Goal: Check status: Check status

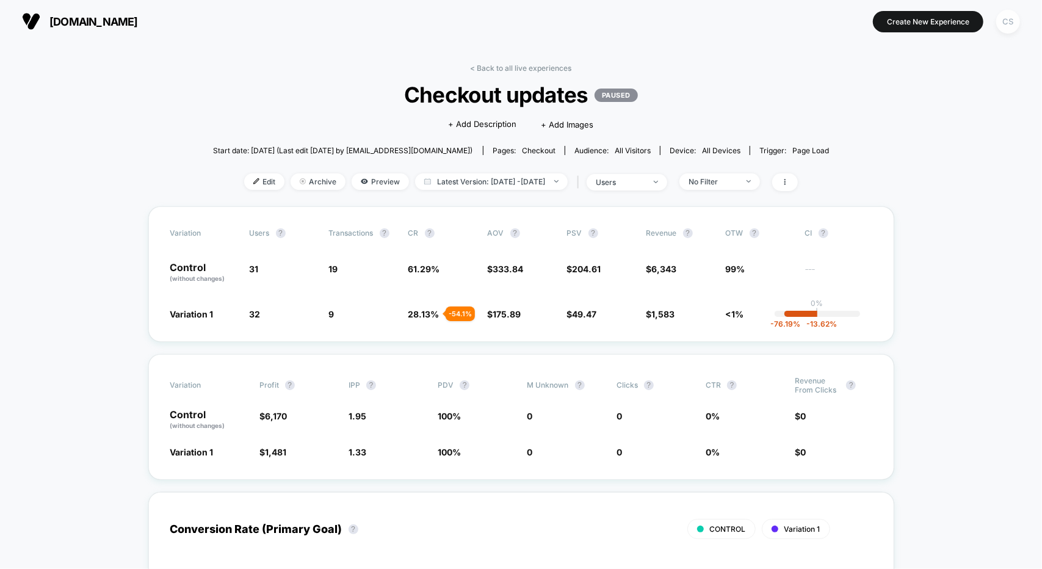
click at [1013, 22] on div "CS" at bounding box center [1009, 22] width 24 height 24
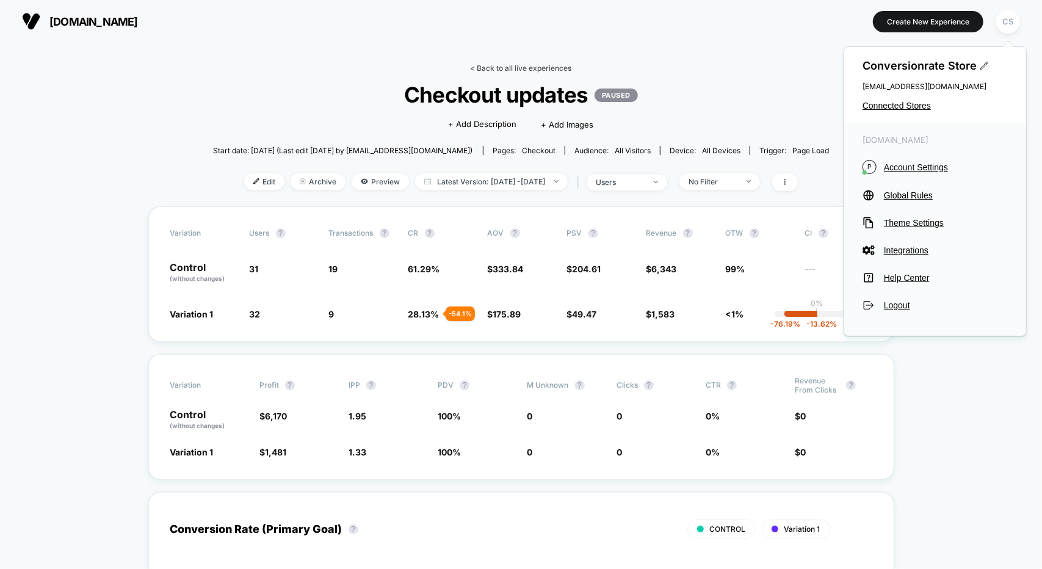
click at [472, 67] on link "< Back to all live experiences" at bounding box center [521, 68] width 101 height 9
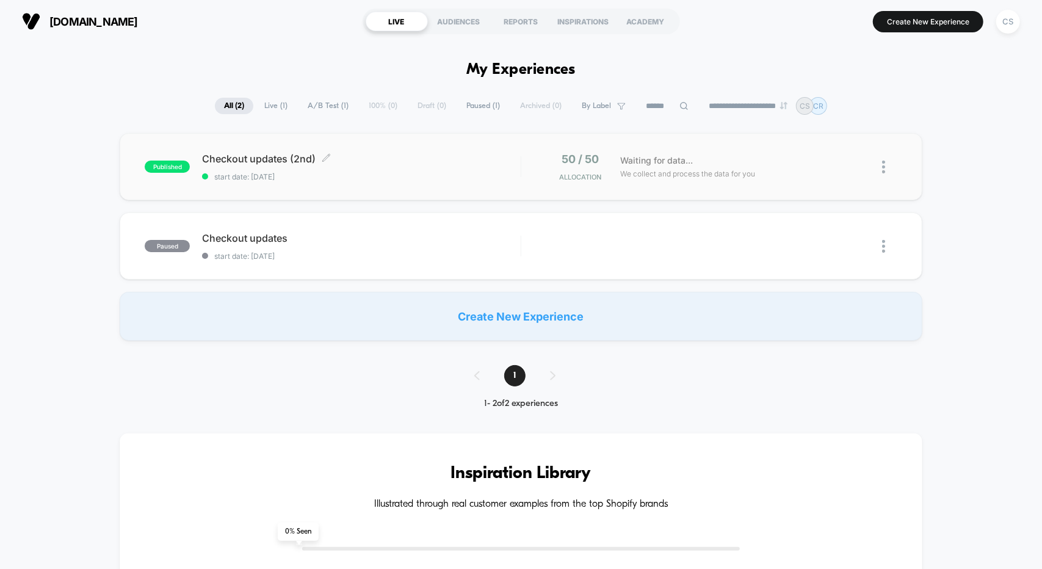
click at [365, 167] on div "Checkout updates (2nd) Click to edit experience details Click to edit experienc…" at bounding box center [361, 167] width 318 height 29
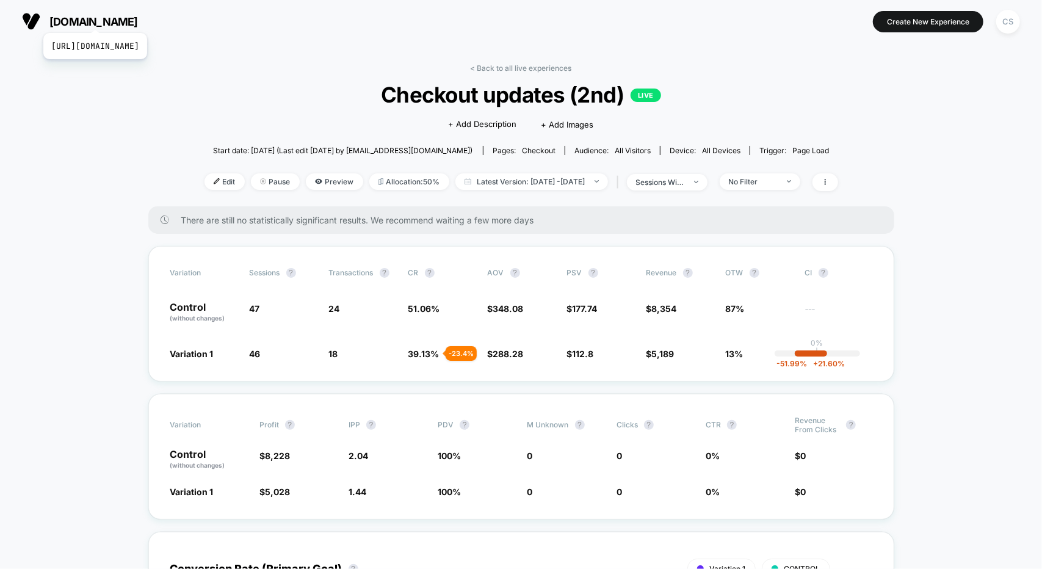
click at [118, 18] on span "[DOMAIN_NAME]" at bounding box center [93, 21] width 89 height 13
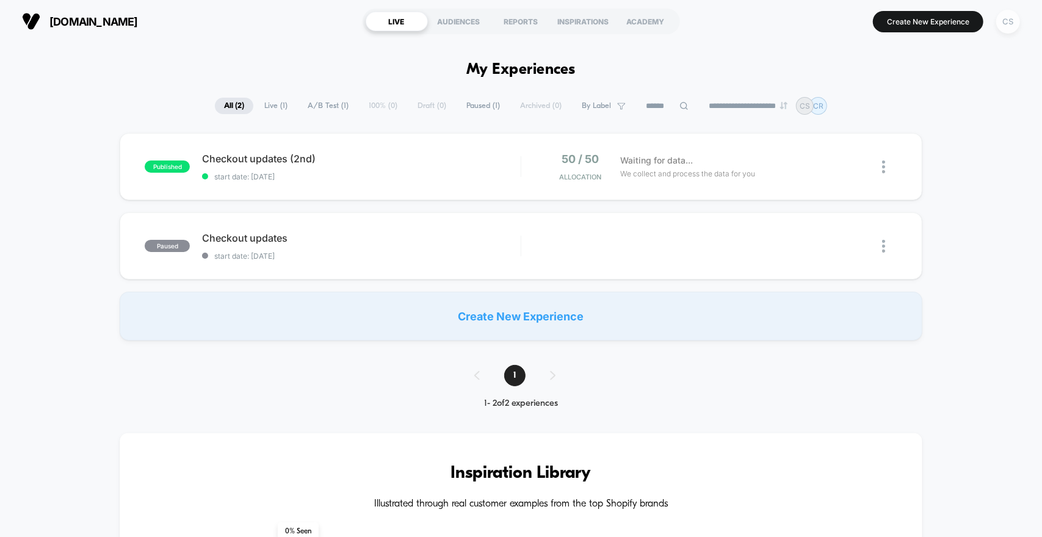
click at [1010, 23] on div "CS" at bounding box center [1009, 22] width 24 height 24
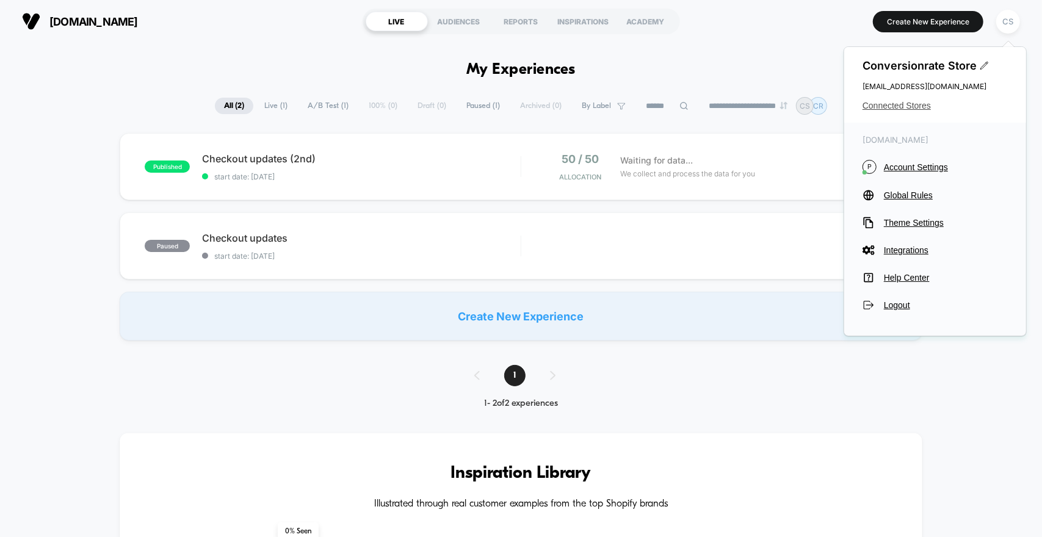
click at [882, 105] on span "Connected Stores" at bounding box center [935, 106] width 145 height 10
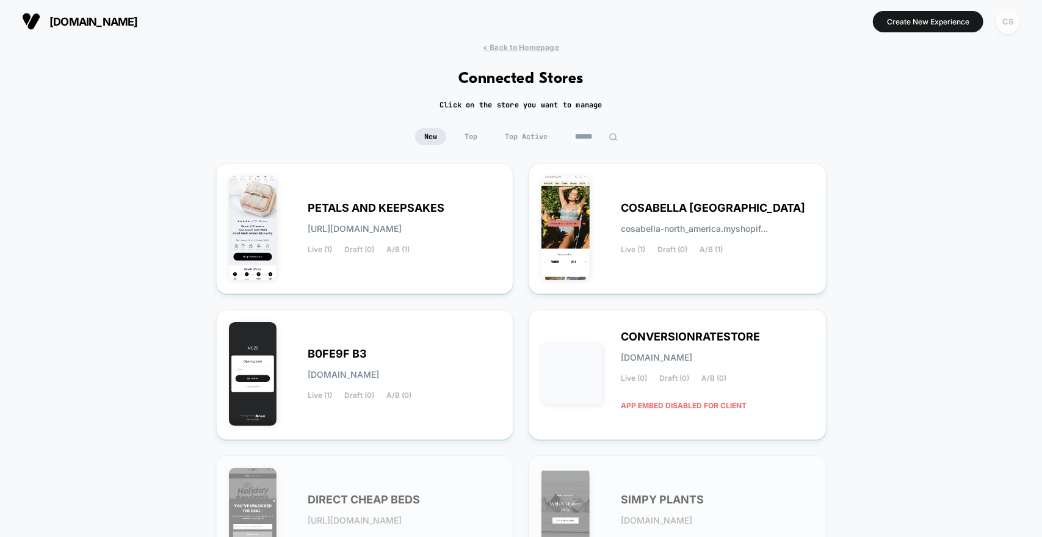
click at [1016, 20] on div "CS" at bounding box center [1009, 22] width 24 height 24
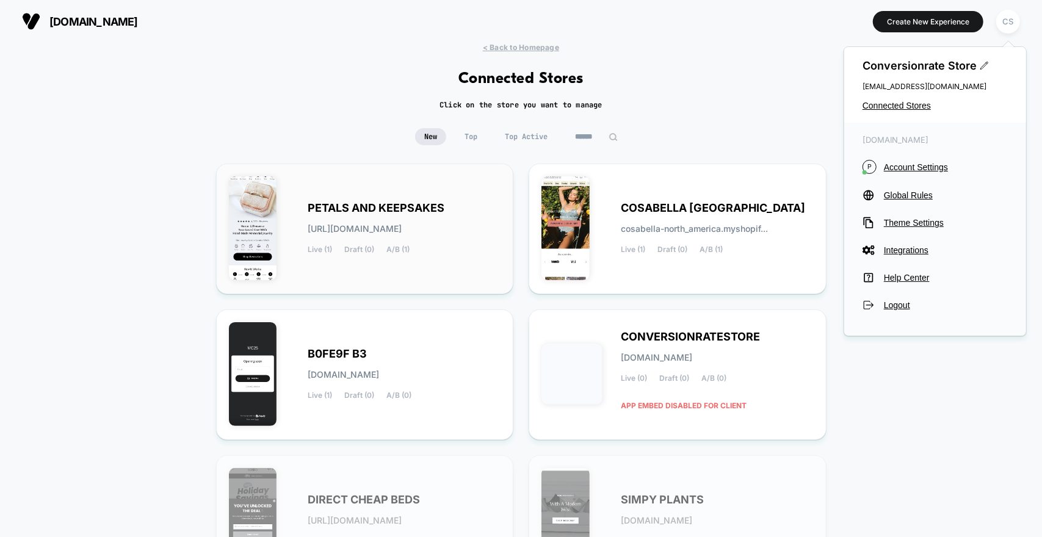
click at [339, 205] on span "PETALS AND KEEPSAKES" at bounding box center [376, 208] width 137 height 9
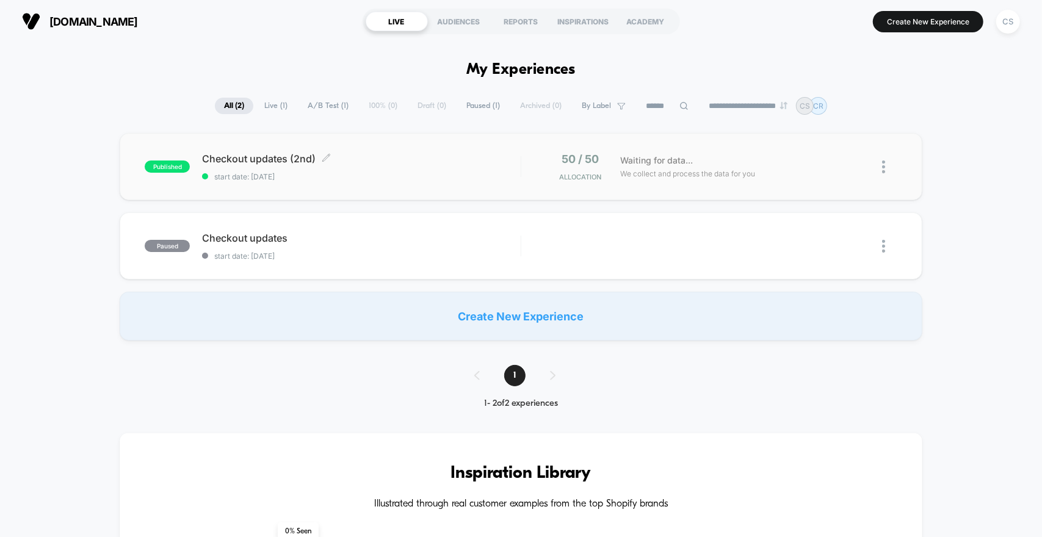
click at [278, 153] on span "Checkout updates (2nd) Click to edit experience details" at bounding box center [361, 159] width 318 height 12
